Goal: Navigation & Orientation: Find specific page/section

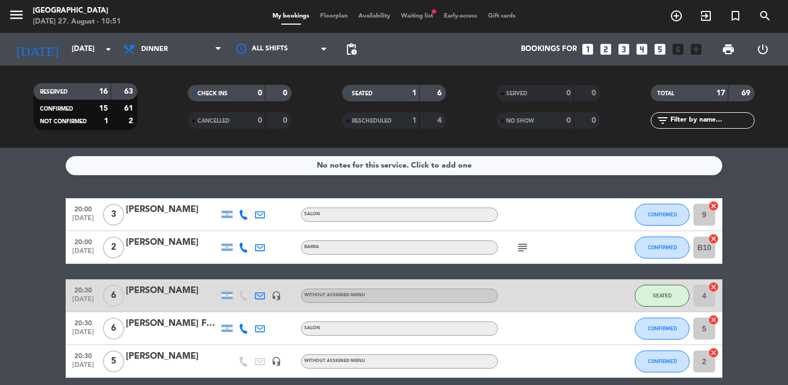
click at [413, 17] on span "Waiting list fiber_manual_record" at bounding box center [417, 16] width 43 height 6
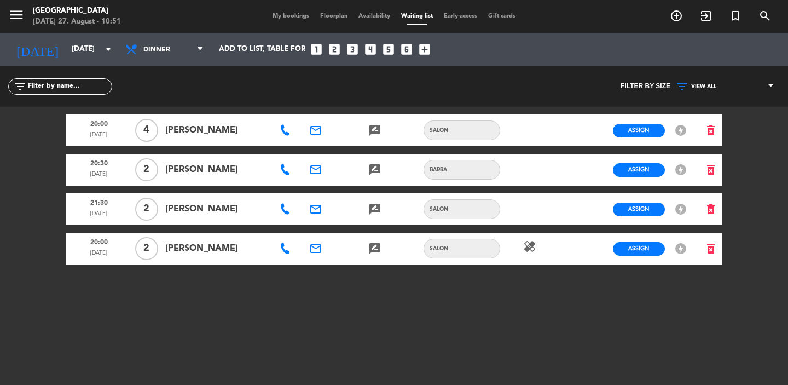
click at [329, 18] on span "Floorplan" at bounding box center [334, 16] width 38 height 6
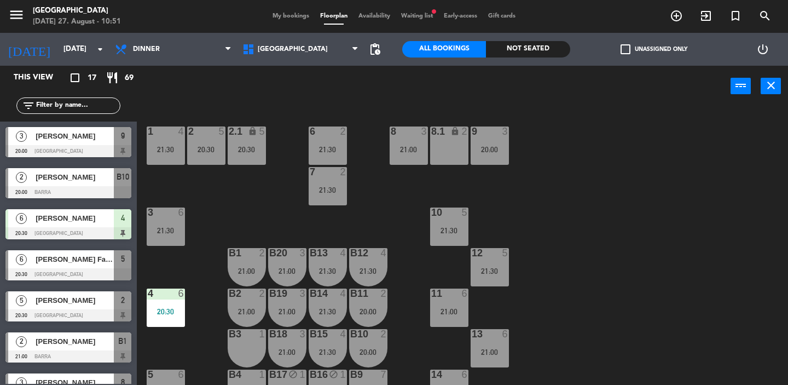
click at [280, 15] on span "My bookings" at bounding box center [291, 16] width 48 height 6
